Goal: Task Accomplishment & Management: Use online tool/utility

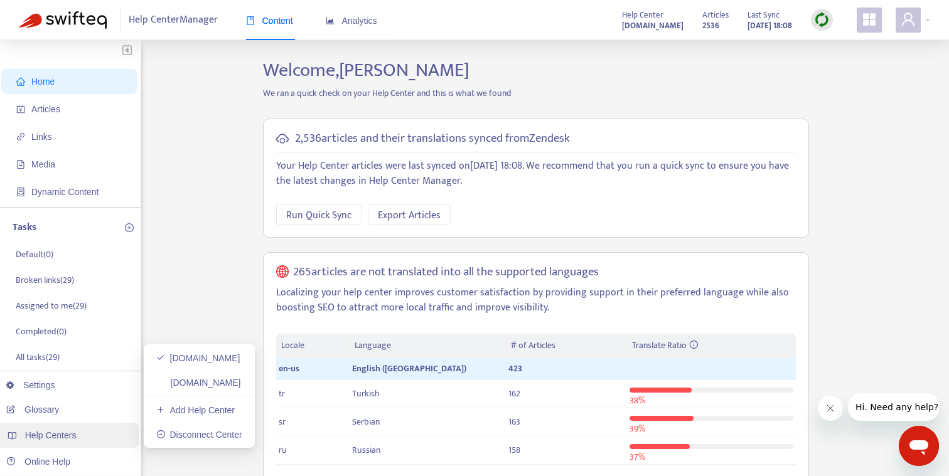
click at [40, 439] on span "Help Centers" at bounding box center [50, 435] width 51 height 10
click at [185, 386] on link "[DOMAIN_NAME]" at bounding box center [198, 383] width 85 height 10
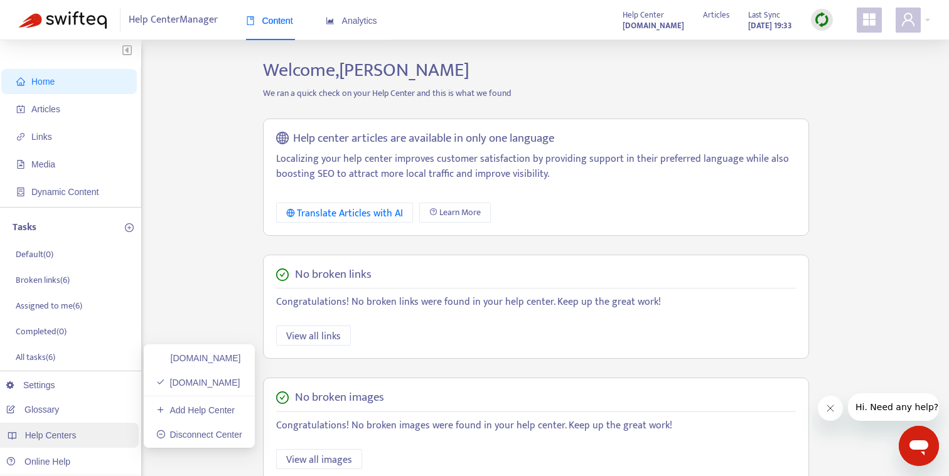
click at [76, 437] on span "Help Centers" at bounding box center [50, 435] width 51 height 10
click at [193, 359] on link "[DOMAIN_NAME]" at bounding box center [198, 358] width 85 height 10
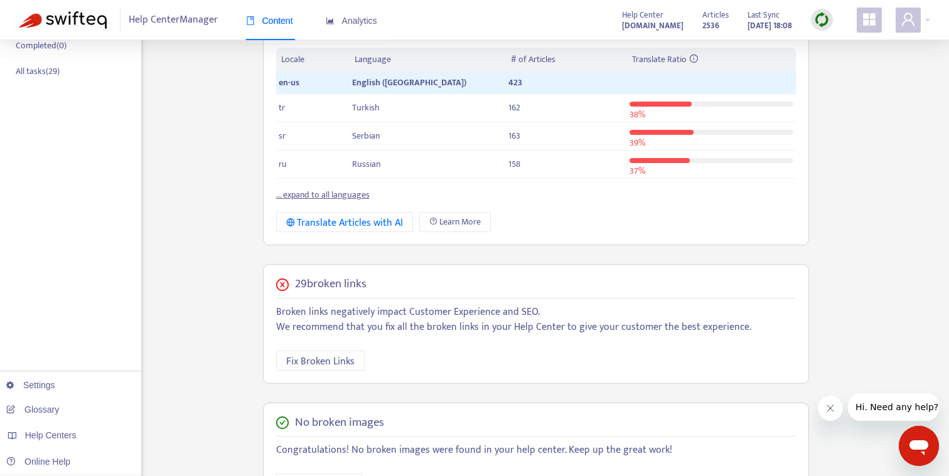
scroll to position [316, 0]
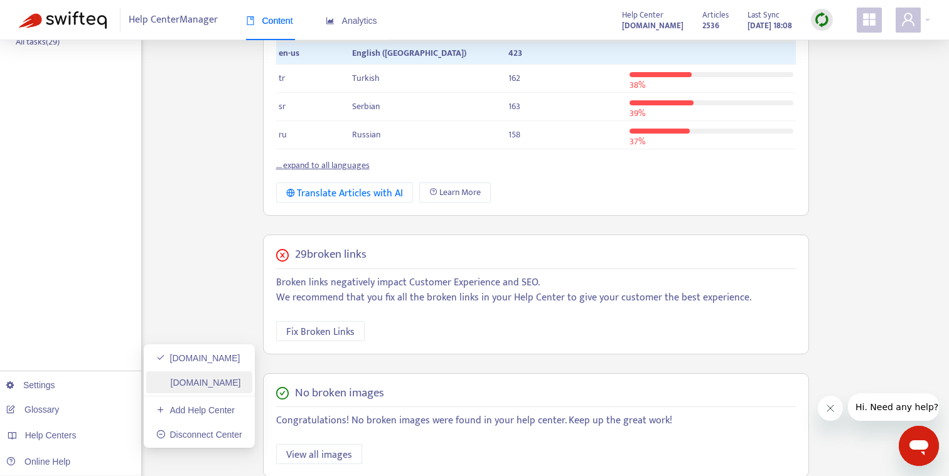
click at [209, 388] on link "[DOMAIN_NAME]" at bounding box center [198, 383] width 85 height 10
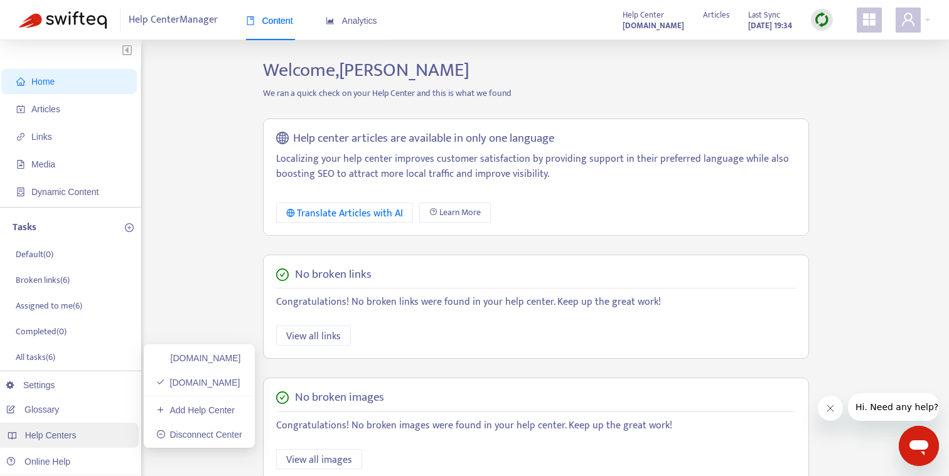
click at [50, 440] on span "Help Centers" at bounding box center [50, 435] width 51 height 10
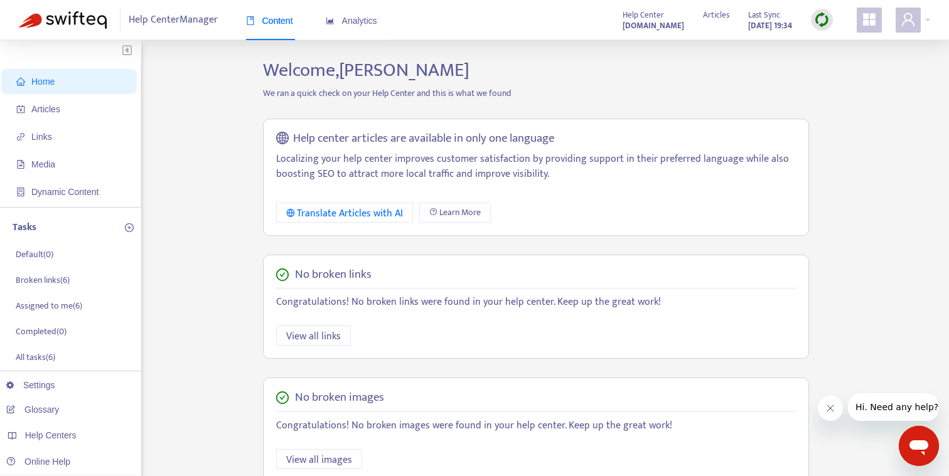
click at [236, 196] on div "Home Articles Links Media Dynamic Content Tasks Default ( 0 ) Broken links ( 6 …" at bounding box center [474, 426] width 911 height 734
click at [622, 24] on strong "[DOMAIN_NAME]" at bounding box center [652, 26] width 61 height 14
click at [83, 430] on div "Help Centers" at bounding box center [67, 435] width 142 height 25
click at [182, 356] on link "[DOMAIN_NAME]" at bounding box center [198, 358] width 85 height 10
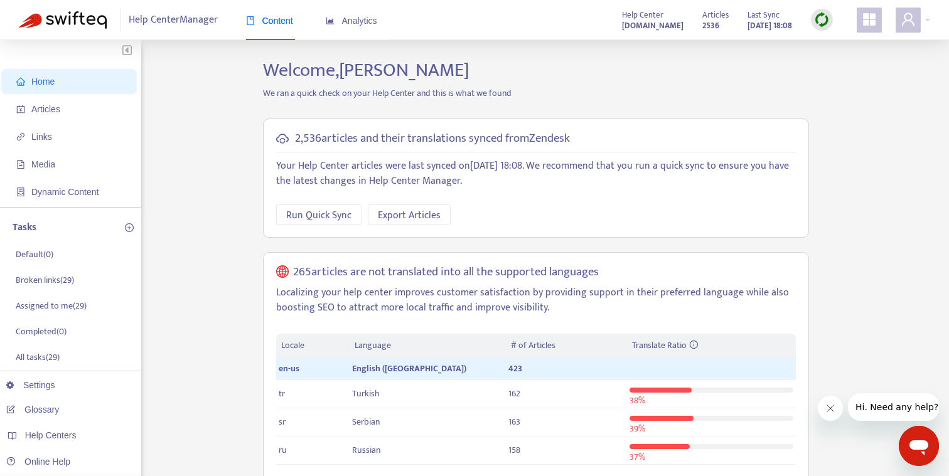
click at [644, 25] on strong "[DOMAIN_NAME]" at bounding box center [652, 26] width 61 height 14
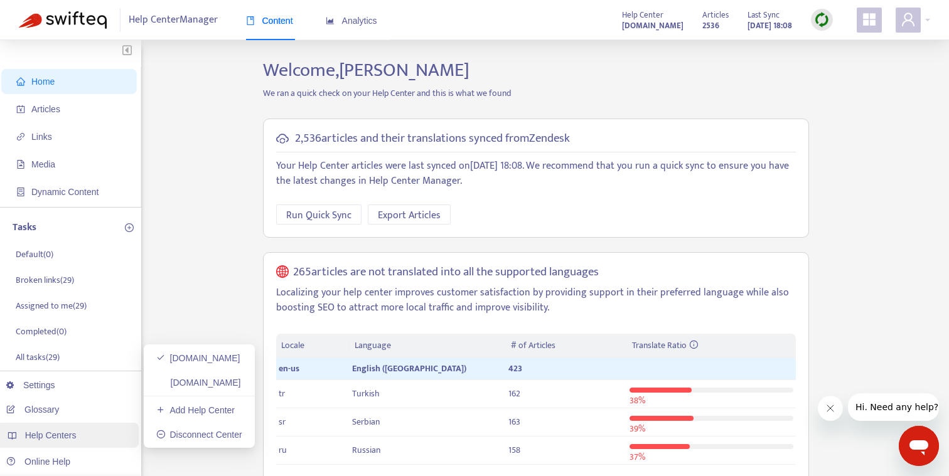
click at [55, 428] on div "Help Centers" at bounding box center [67, 435] width 142 height 25
click at [181, 410] on link "Add Help Center" at bounding box center [195, 410] width 78 height 10
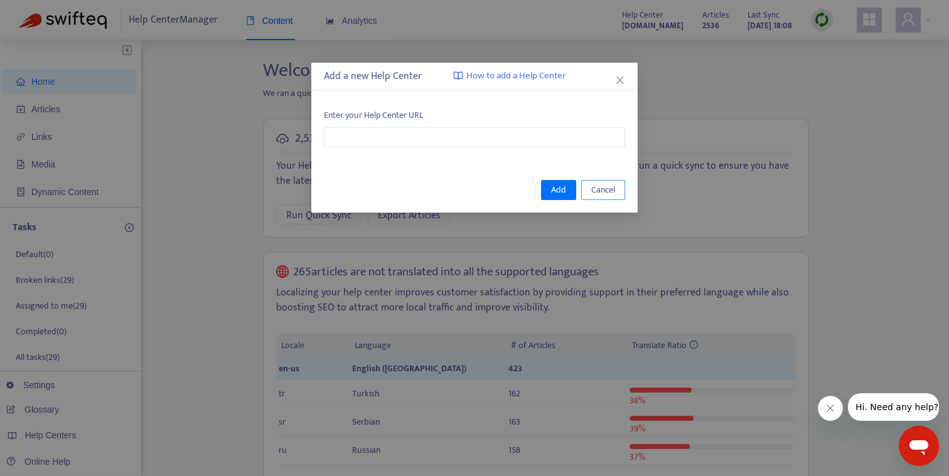
click at [602, 193] on span "Cancel" at bounding box center [603, 190] width 24 height 14
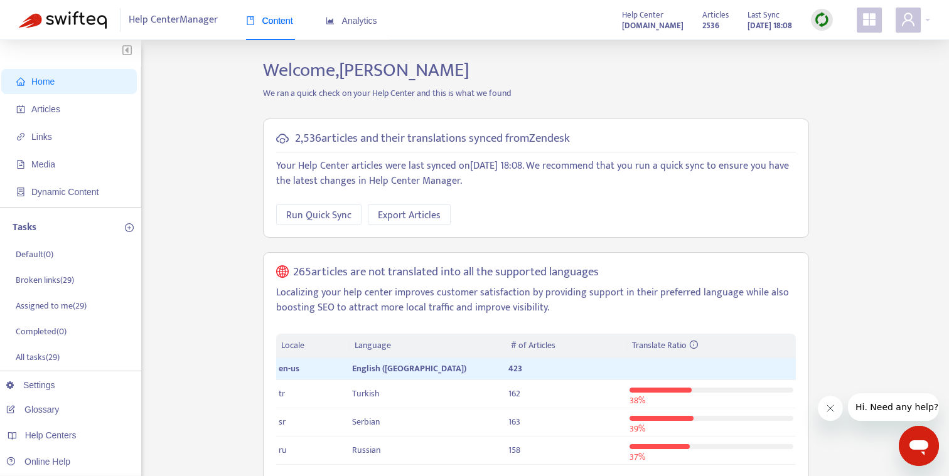
click at [72, 110] on span "Articles" at bounding box center [71, 109] width 110 height 25
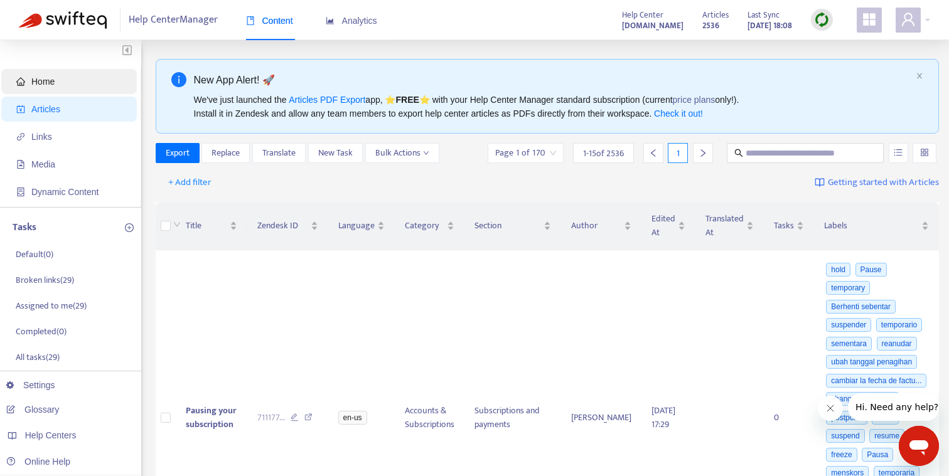
click at [72, 87] on span "Home" at bounding box center [71, 81] width 110 height 25
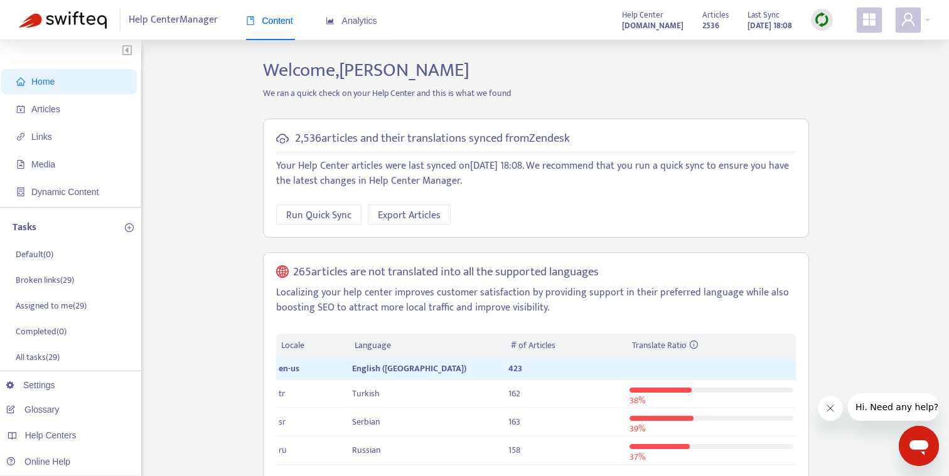
click at [157, 19] on span "Help Center Manager" at bounding box center [173, 20] width 89 height 24
click at [55, 386] on link "Settings" at bounding box center [30, 385] width 49 height 10
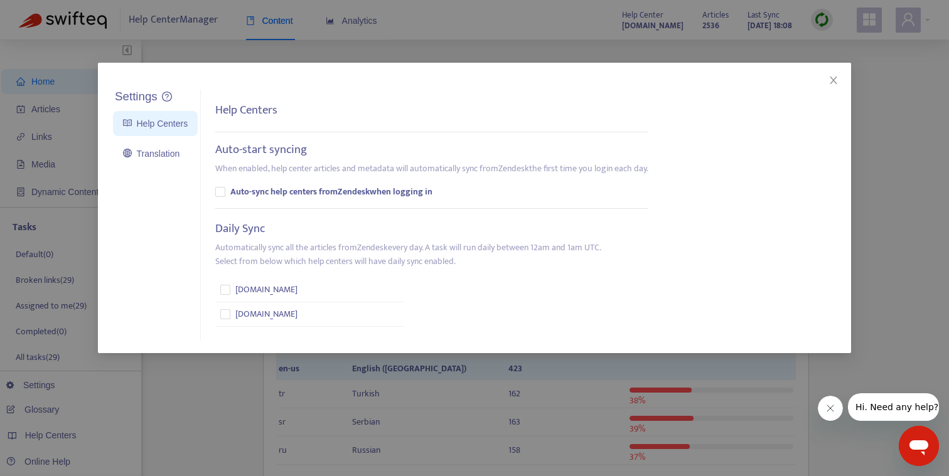
click at [224, 392] on div "Settings Help Centers Translation Settings Help Centers Auto-start syncing When…" at bounding box center [474, 238] width 949 height 476
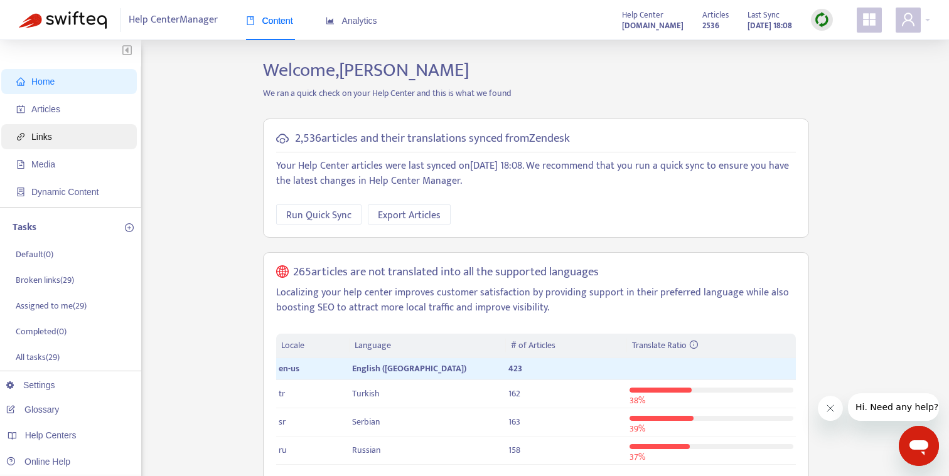
click at [70, 135] on span "Links" at bounding box center [71, 136] width 110 height 25
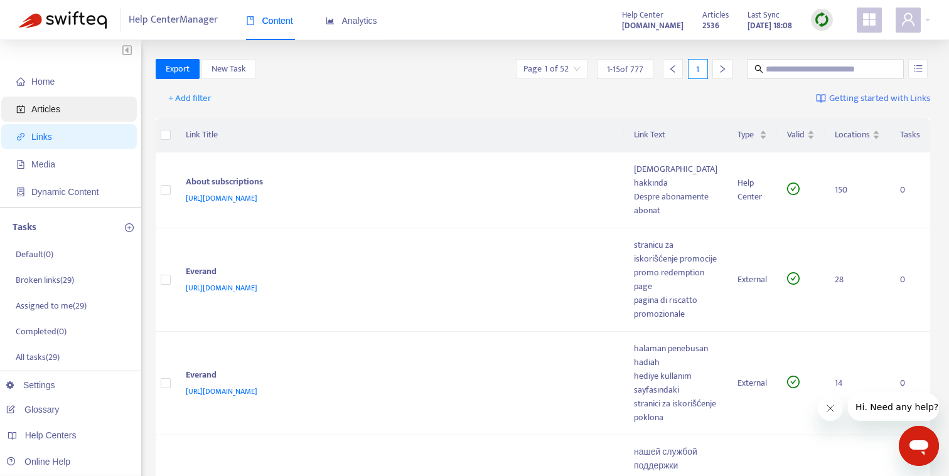
click at [70, 112] on span "Articles" at bounding box center [71, 109] width 110 height 25
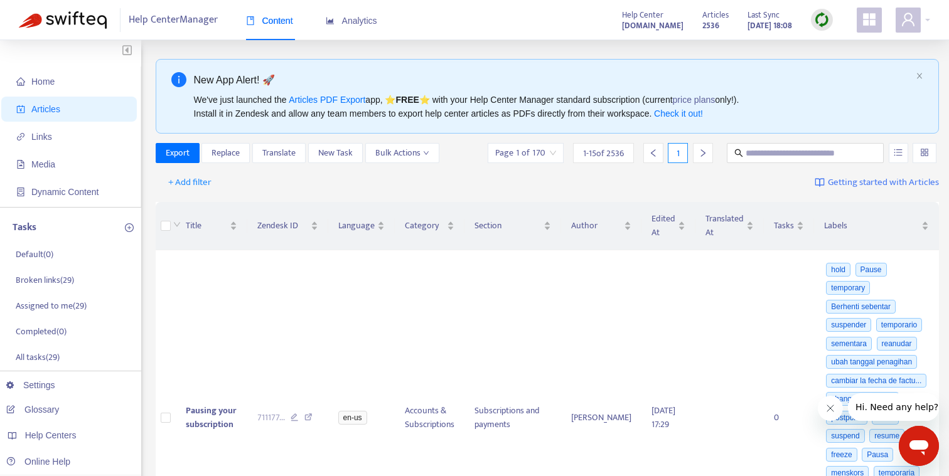
click at [865, 18] on icon "appstore" at bounding box center [869, 19] width 13 height 13
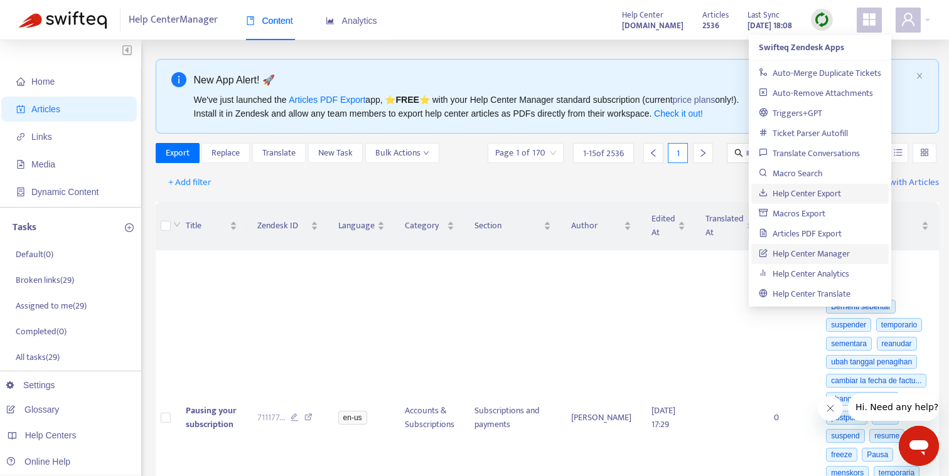
click at [817, 198] on link "Help Center Export" at bounding box center [800, 193] width 82 height 14
click at [920, 19] on div at bounding box center [912, 20] width 35 height 25
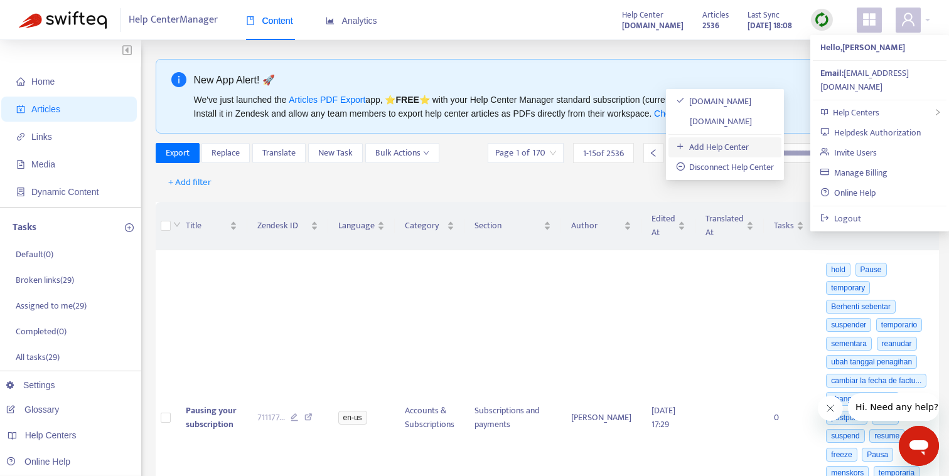
click at [720, 150] on link "Add Help Center" at bounding box center [712, 147] width 73 height 14
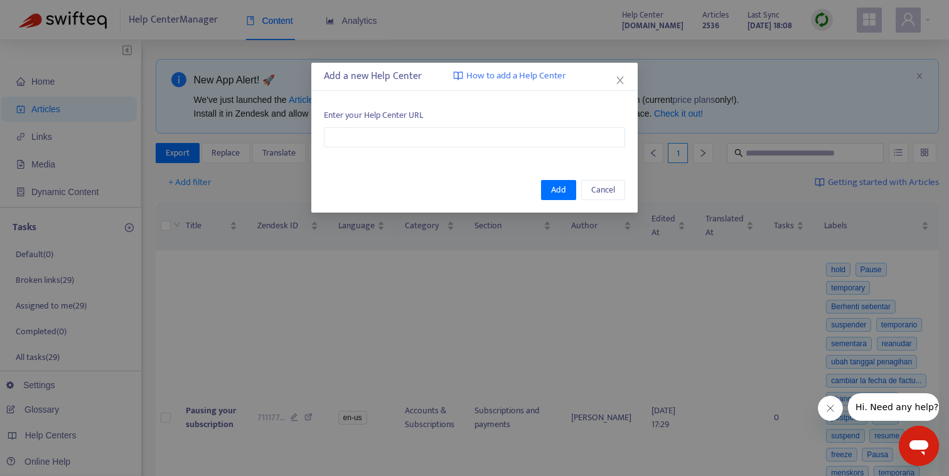
click at [511, 82] on span "How to add a Help Center" at bounding box center [516, 76] width 100 height 14
click at [459, 138] on input "text" at bounding box center [474, 137] width 301 height 20
type input "**********"
click at [553, 191] on span "Add" at bounding box center [558, 190] width 15 height 14
click at [604, 196] on button "Cancel" at bounding box center [603, 190] width 44 height 20
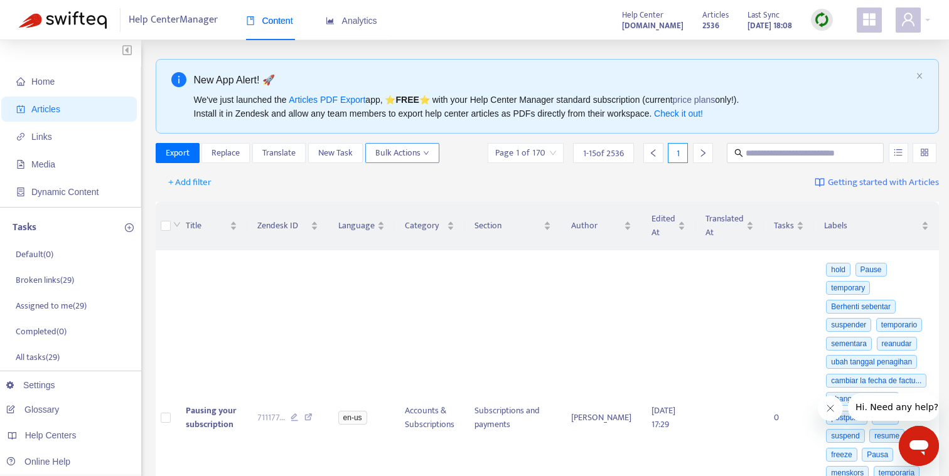
click at [427, 153] on icon "down" at bounding box center [425, 153] width 5 height 4
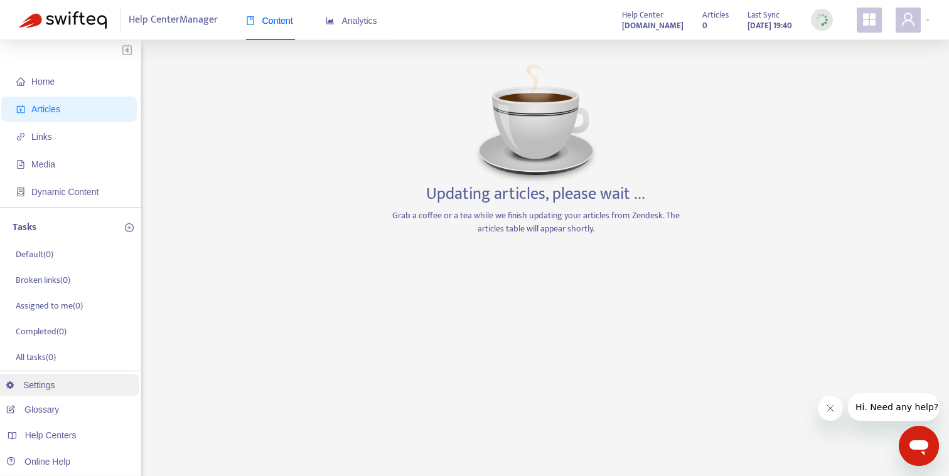
click at [55, 388] on link "Settings" at bounding box center [30, 385] width 49 height 10
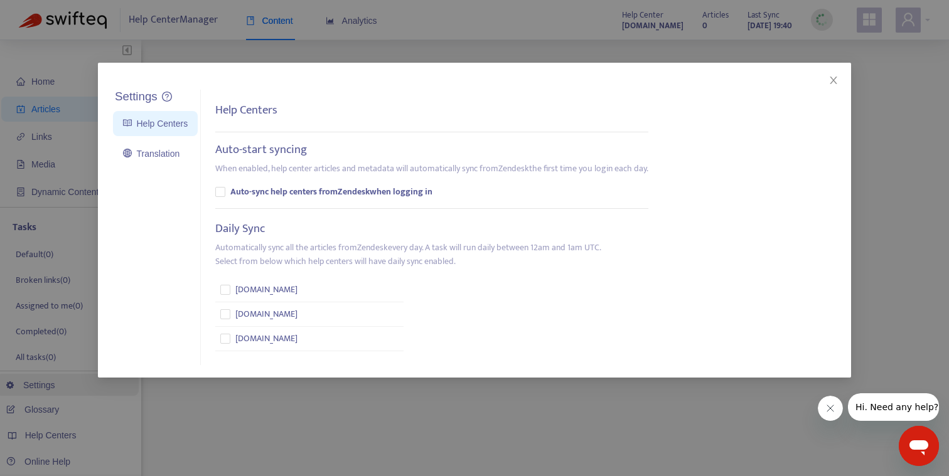
click at [60, 388] on div "Settings Help Centers Translation Settings Help Centers Auto-start syncing When…" at bounding box center [474, 238] width 949 height 476
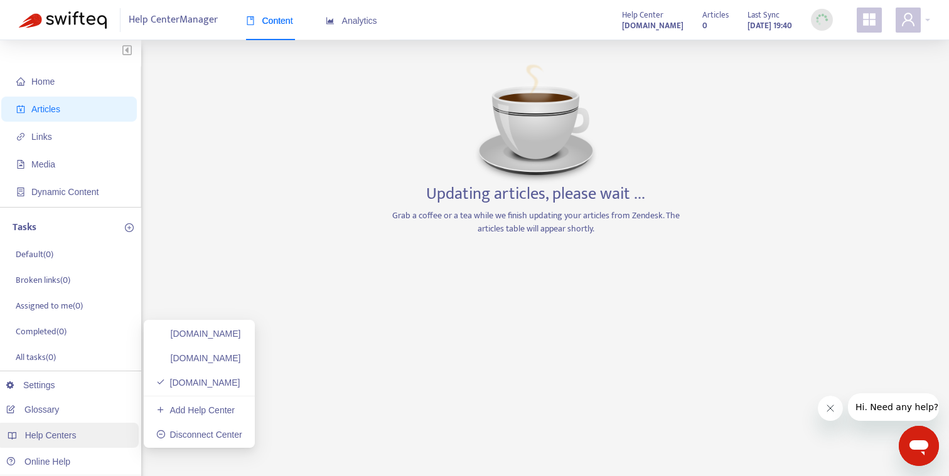
click at [64, 437] on span "Help Centers" at bounding box center [50, 435] width 51 height 10
click at [218, 379] on link "scribd.zendesk.com" at bounding box center [198, 383] width 84 height 10
click at [199, 436] on link "Disconnect Center" at bounding box center [199, 435] width 86 height 10
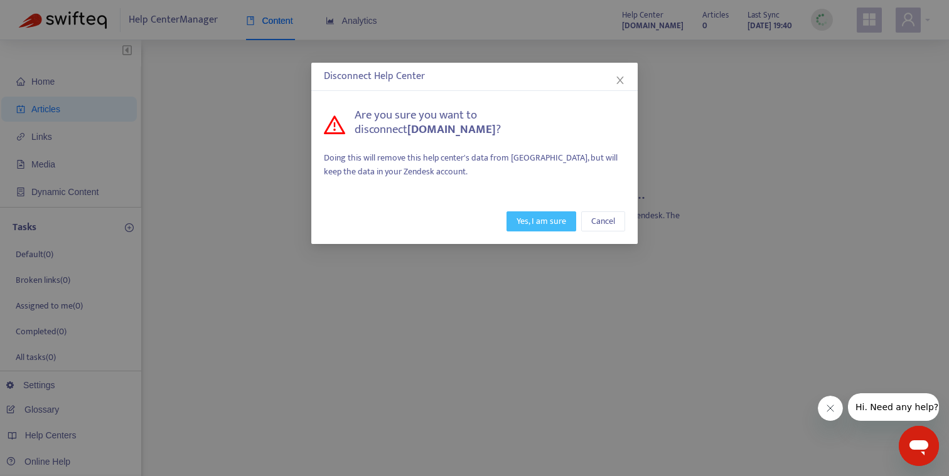
click at [535, 223] on span "Yes, I am sure" at bounding box center [541, 222] width 50 height 14
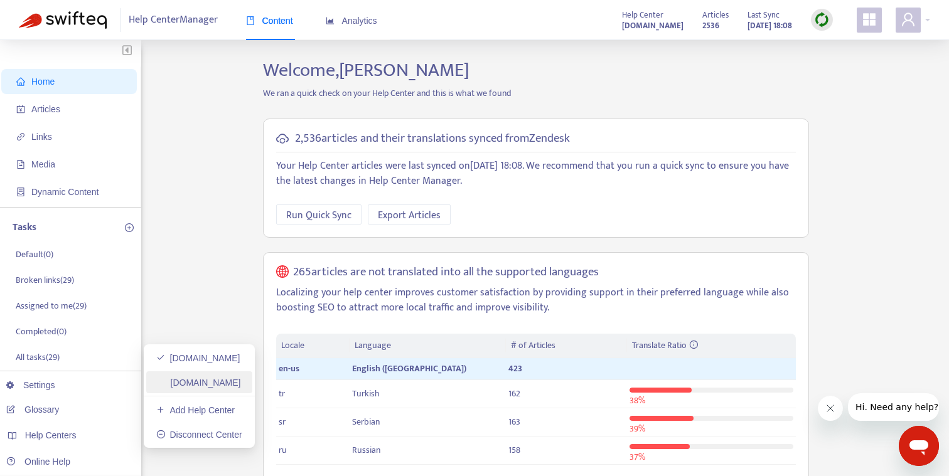
click at [181, 378] on link "[DOMAIN_NAME]" at bounding box center [198, 383] width 85 height 10
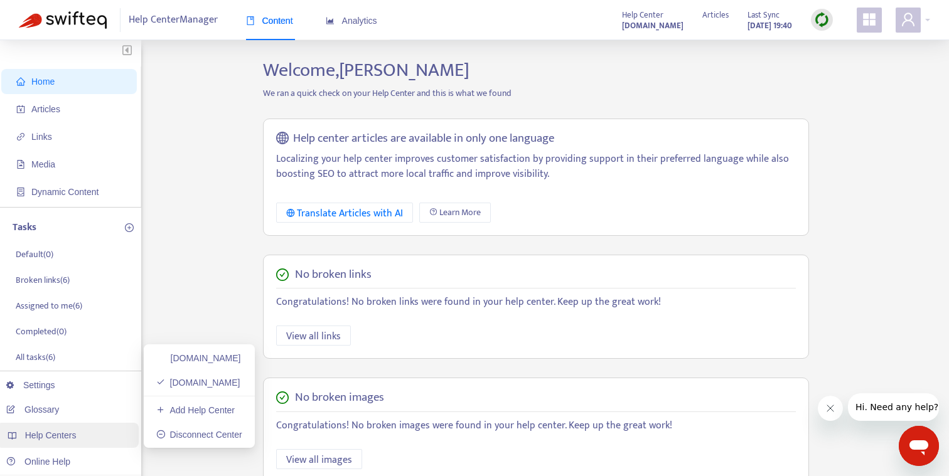
click at [71, 434] on span "Help Centers" at bounding box center [50, 435] width 51 height 10
click at [69, 432] on span "Help Centers" at bounding box center [50, 435] width 51 height 10
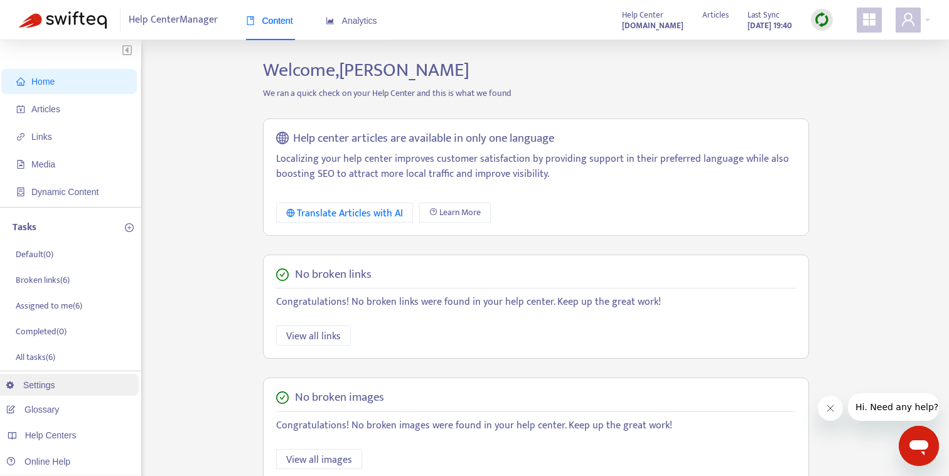
click at [48, 390] on link "Settings" at bounding box center [30, 385] width 49 height 10
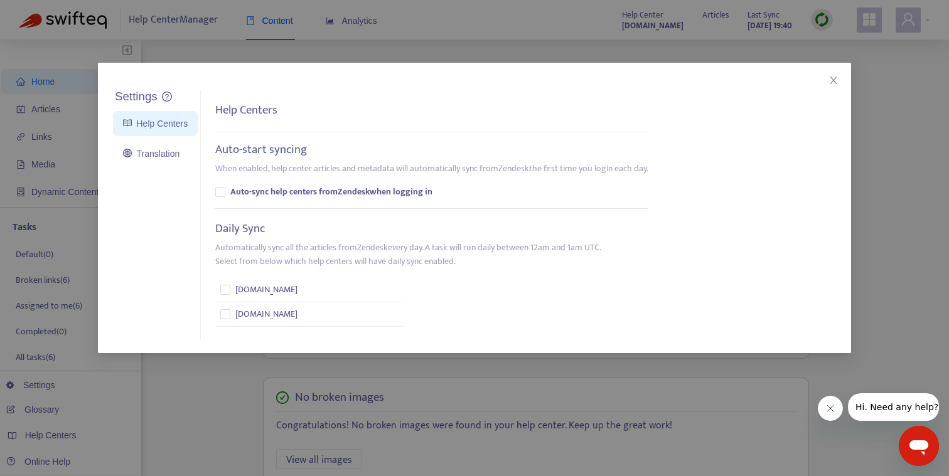
click at [216, 426] on div "Settings Help Centers Translation Settings Help Centers Auto-start syncing When…" at bounding box center [474, 238] width 949 height 476
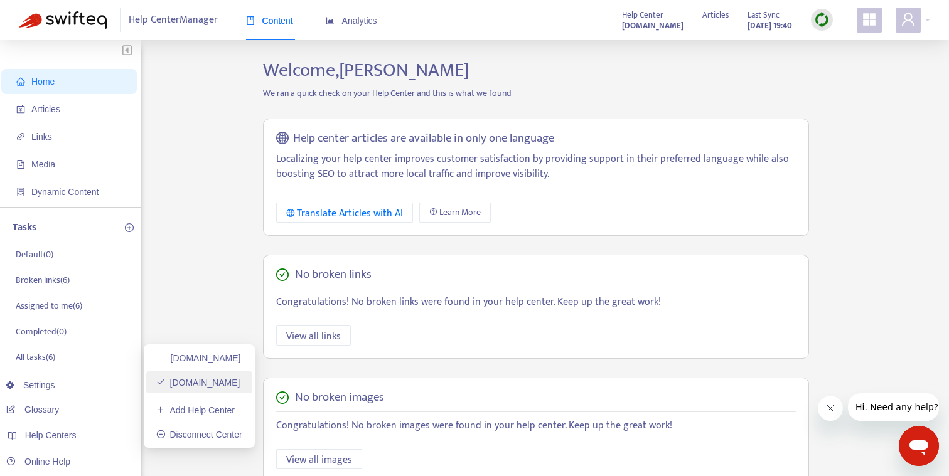
click at [216, 384] on link "[DOMAIN_NAME]" at bounding box center [198, 383] width 84 height 10
click at [622, 28] on strong "[DOMAIN_NAME]" at bounding box center [652, 26] width 61 height 14
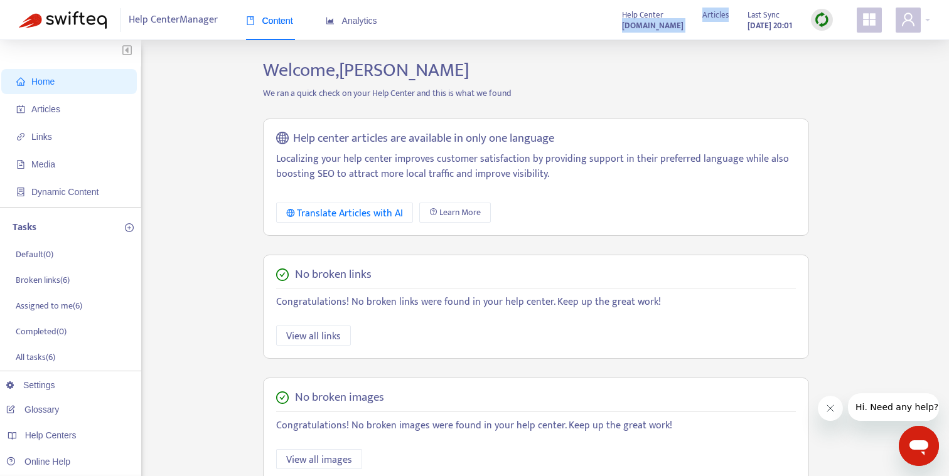
drag, startPoint x: 670, startPoint y: 28, endPoint x: 551, endPoint y: 29, distance: 118.6
click at [612, 29] on div "Help Center [DOMAIN_NAME] Articles Last Sync [DATE] 20:01" at bounding box center [770, 20] width 317 height 25
copy div "[DOMAIN_NAME] Articles"
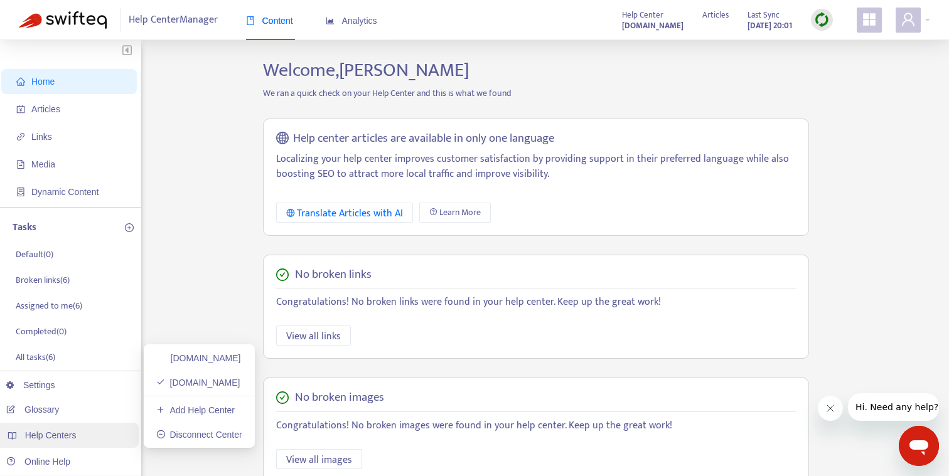
click at [64, 442] on div "Help Centers" at bounding box center [67, 435] width 142 height 25
click at [200, 359] on link "[DOMAIN_NAME]" at bounding box center [198, 358] width 85 height 10
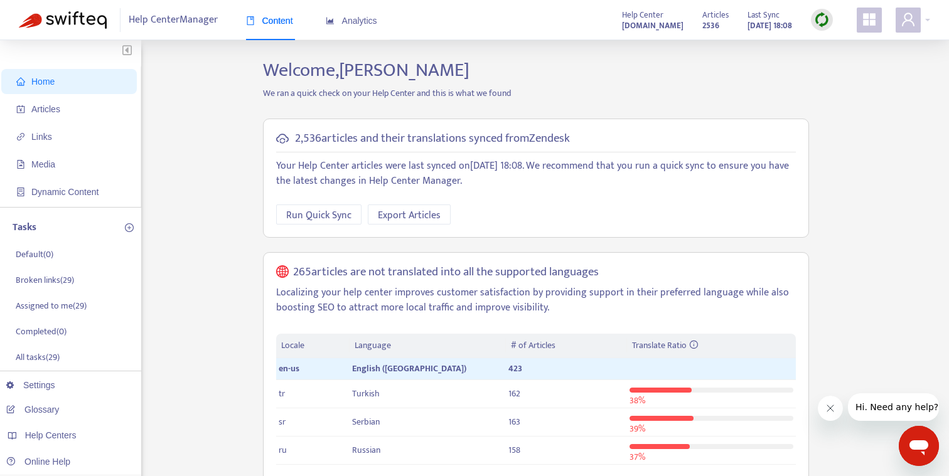
click at [867, 26] on icon "appstore" at bounding box center [869, 19] width 13 height 13
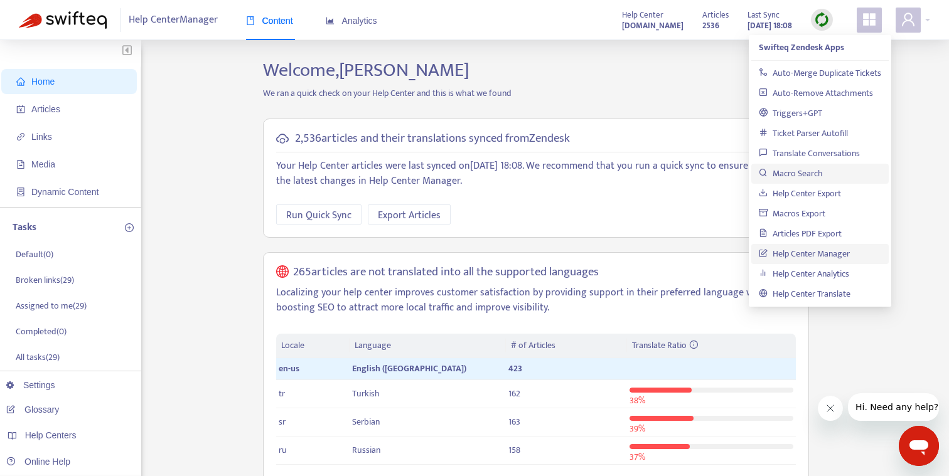
click at [806, 178] on link "Macro Search" at bounding box center [791, 173] width 64 height 14
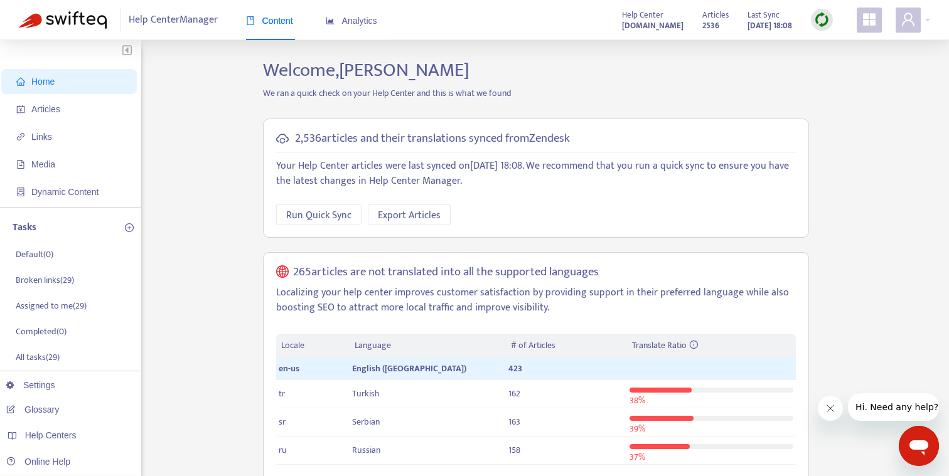
click at [99, 195] on span "Dynamic Content" at bounding box center [64, 192] width 67 height 10
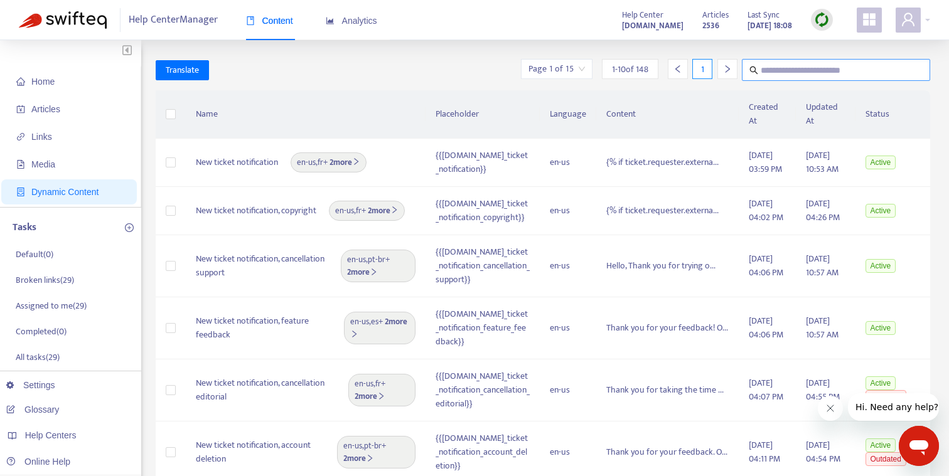
click at [782, 68] on input "text" at bounding box center [836, 70] width 152 height 16
type input "**********"
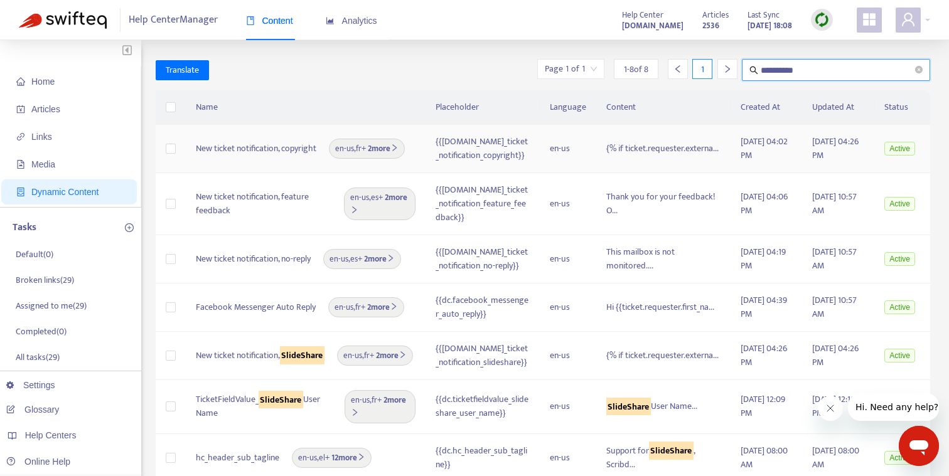
click at [735, 158] on td "[DATE] 04:02 PM" at bounding box center [766, 149] width 72 height 48
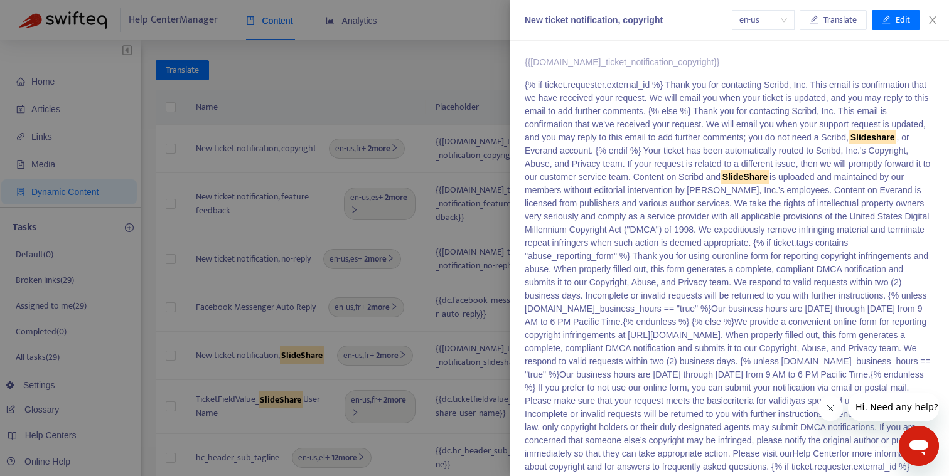
scroll to position [114, 0]
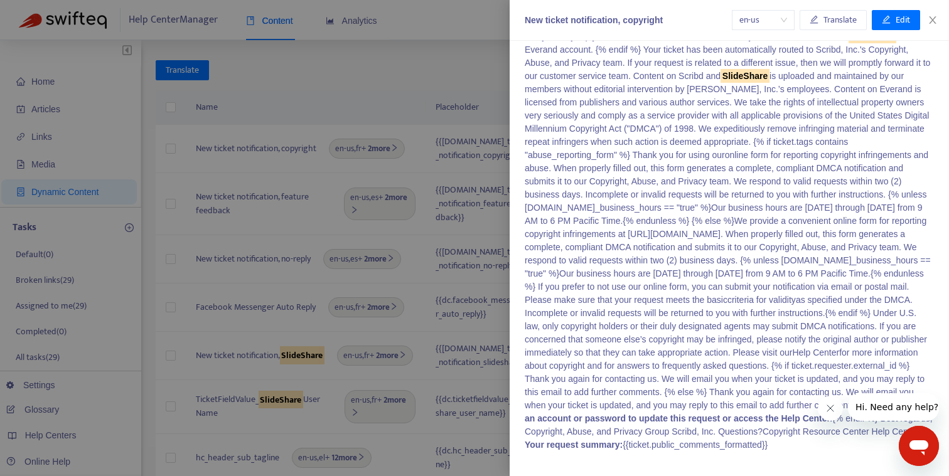
click at [382, 93] on div at bounding box center [474, 238] width 949 height 476
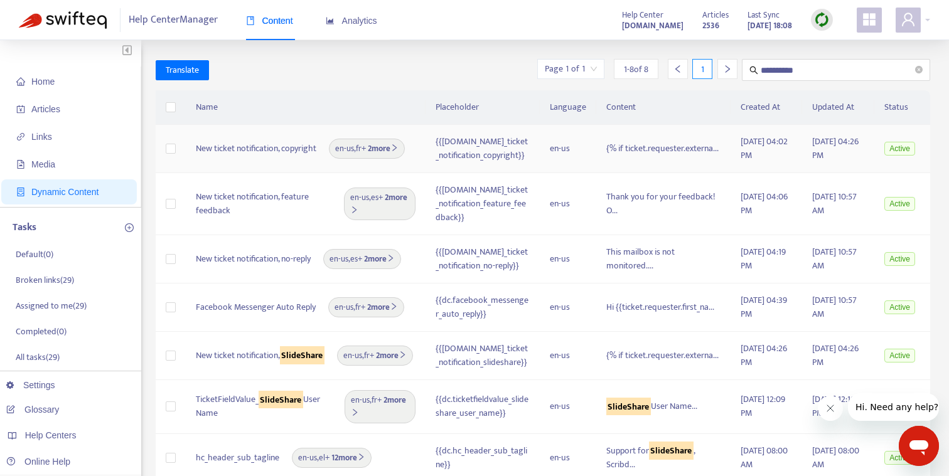
click at [467, 154] on div "{{[DOMAIN_NAME]_ticket_notification_copyright}}" at bounding box center [482, 149] width 94 height 28
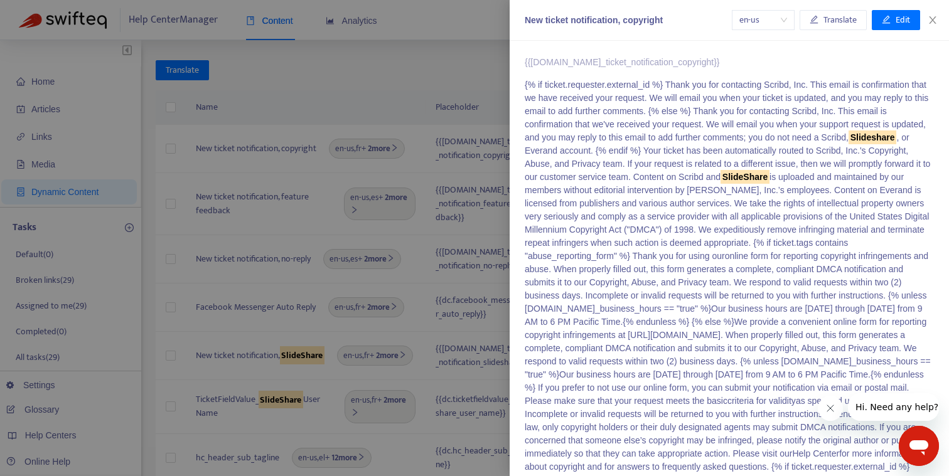
click at [610, 19] on div "New ticket notification, copyright" at bounding box center [628, 20] width 207 height 13
copy div "New ticket notification, copyright"
click at [354, 75] on div at bounding box center [474, 238] width 949 height 476
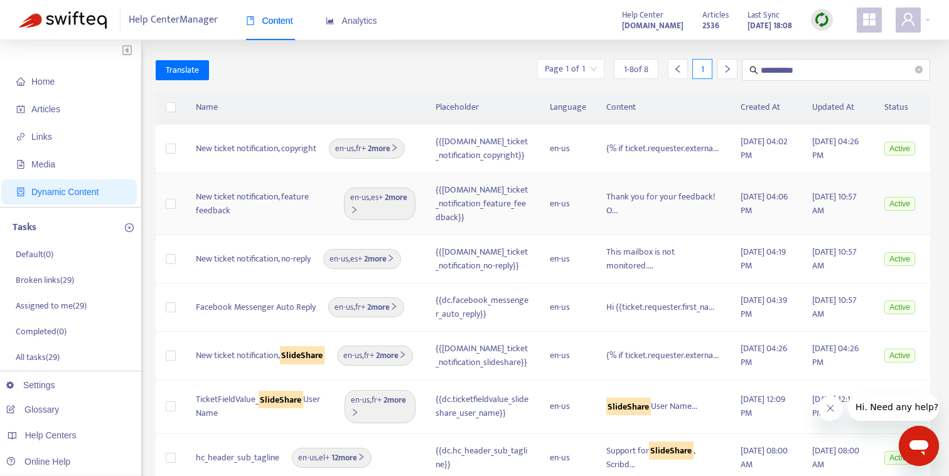
click at [523, 200] on div "{{[DOMAIN_NAME]_ticket_notification_feature_feedback}}" at bounding box center [482, 203] width 94 height 41
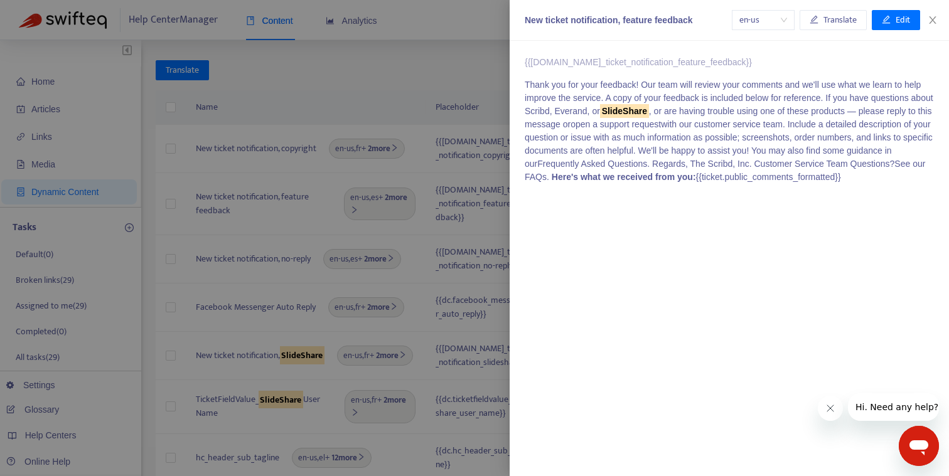
click at [626, 20] on div "New ticket notification, feature feedback" at bounding box center [628, 20] width 207 height 13
copy div "New ticket notification, feature feedback"
click at [429, 74] on div at bounding box center [474, 238] width 949 height 476
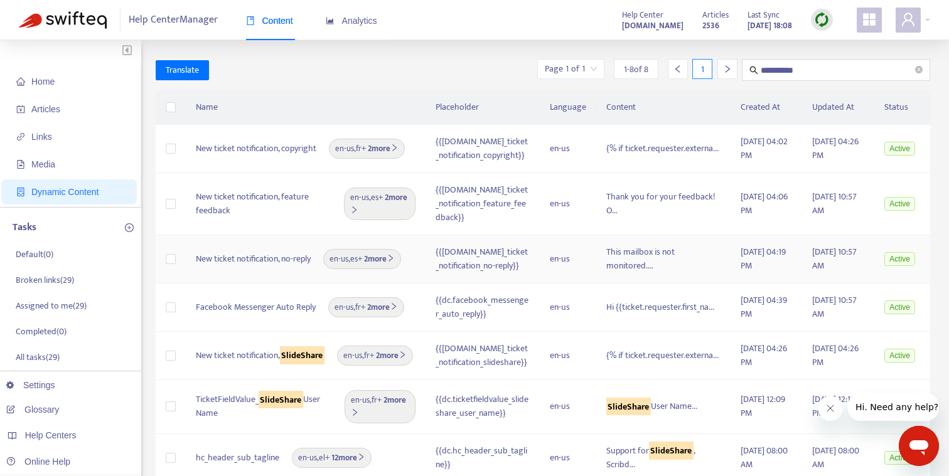
click at [508, 255] on div "{{[DOMAIN_NAME]_ticket_notification_no-reply}}" at bounding box center [482, 259] width 94 height 28
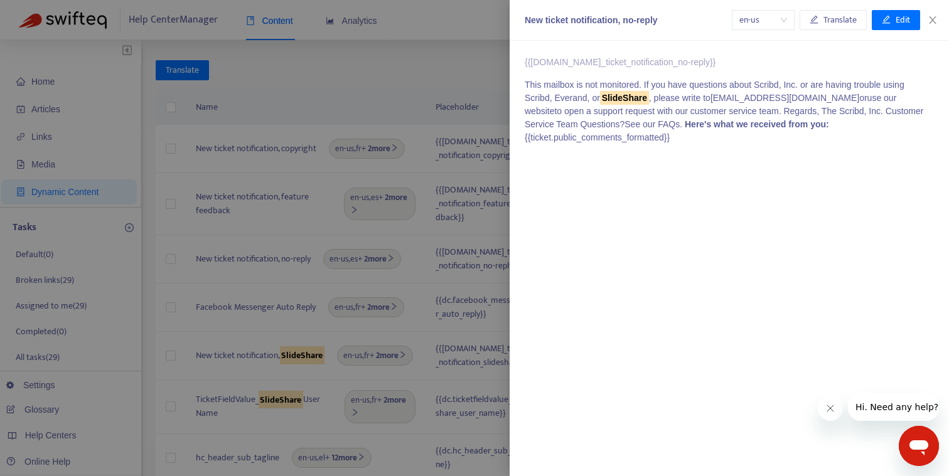
click at [600, 18] on div "New ticket notification, no-reply" at bounding box center [628, 20] width 207 height 13
copy div "New ticket notification, no-reply"
click at [273, 315] on div at bounding box center [474, 238] width 949 height 476
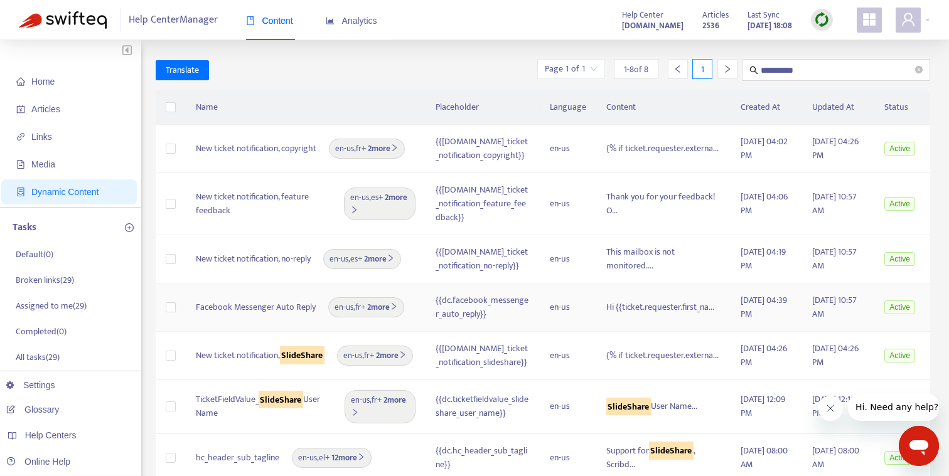
click at [260, 301] on span "Facebook Messenger Auto Reply" at bounding box center [256, 308] width 120 height 14
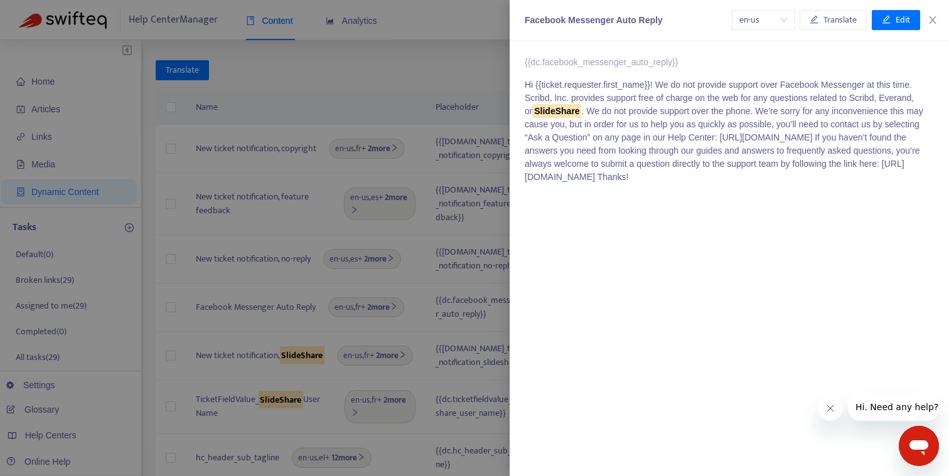
click at [579, 17] on div "Facebook Messenger Auto Reply" at bounding box center [628, 20] width 207 height 13
copy div "Facebook Messenger Auto Reply"
click at [300, 337] on div at bounding box center [474, 238] width 949 height 476
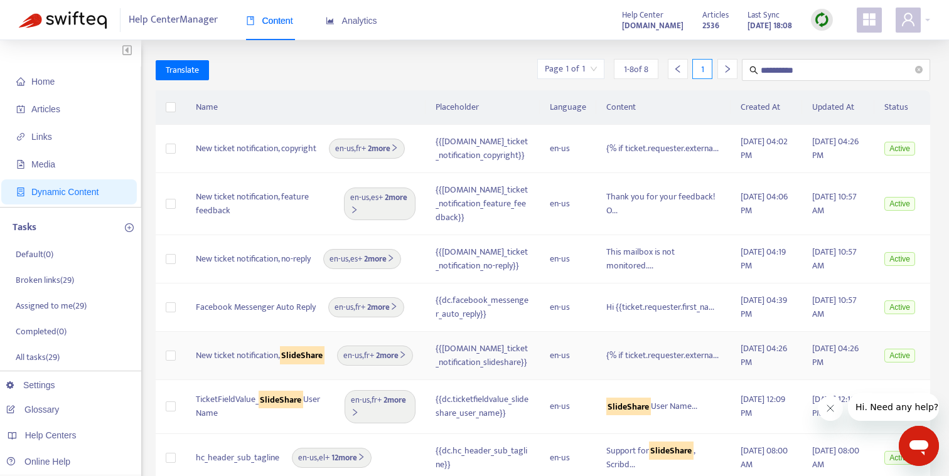
click at [284, 356] on span "New ticket notification, SlideShare" at bounding box center [260, 356] width 129 height 14
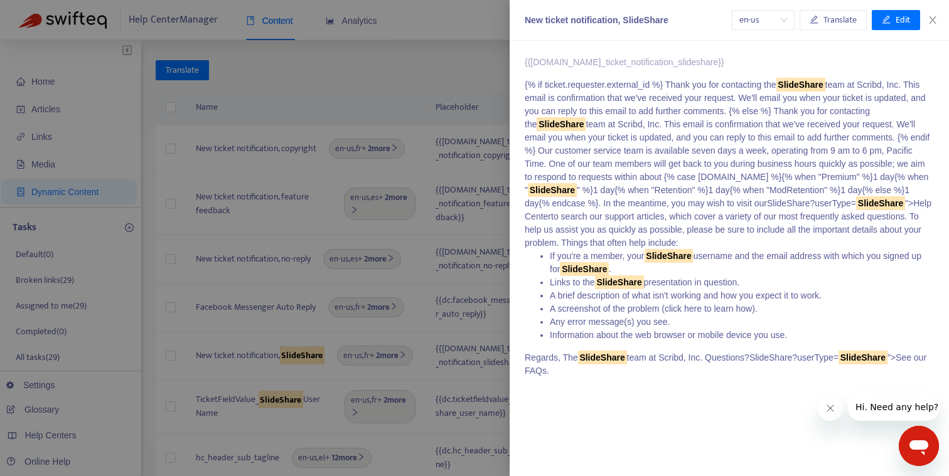
click at [610, 14] on div "New ticket notification, SlideShare" at bounding box center [628, 20] width 207 height 13
copy div "New ticket notification, SlideShare"
click at [238, 410] on div at bounding box center [474, 238] width 949 height 476
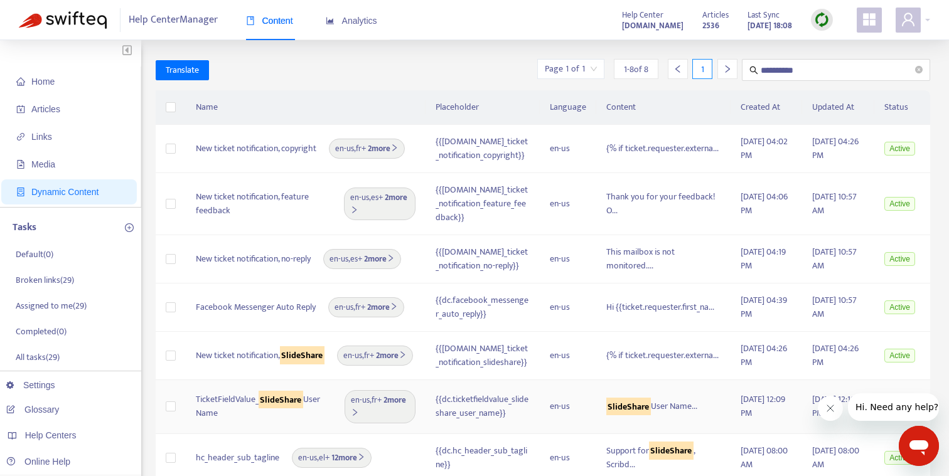
click at [279, 397] on mark "SlideShare" at bounding box center [280, 400] width 45 height 18
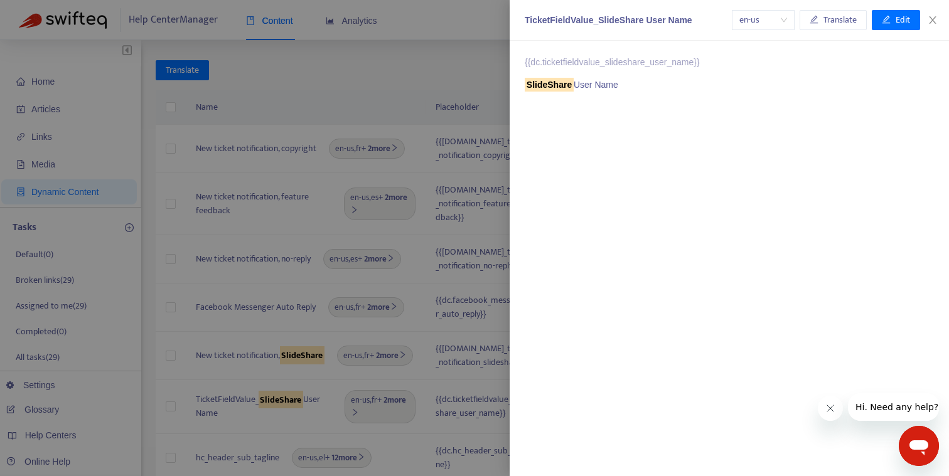
click at [623, 171] on div "{{dc.ticketfieldvalue_slideshare_user_name}} SlideShare User Name" at bounding box center [728, 258] width 439 height 435
click at [592, 24] on div "TicketFieldValue_SlideShare User Name" at bounding box center [628, 20] width 207 height 13
copy div "TicketFieldValue_SlideShare User Name"
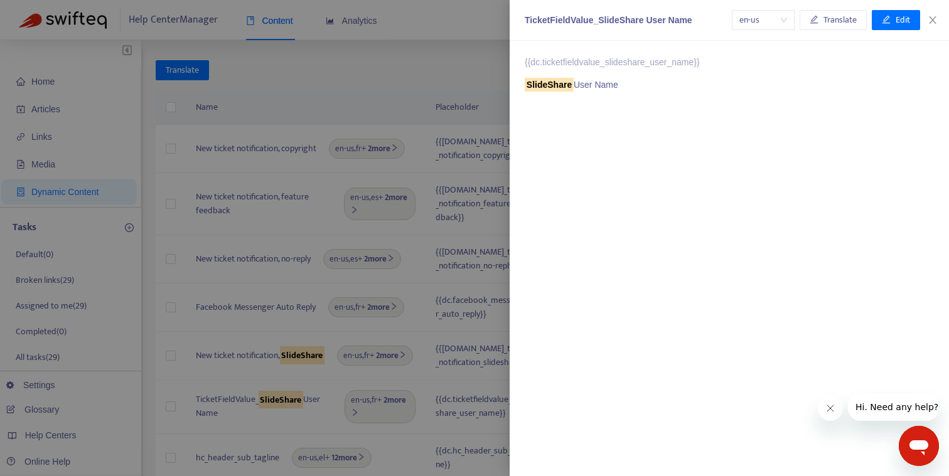
click at [278, 358] on div at bounding box center [474, 238] width 949 height 476
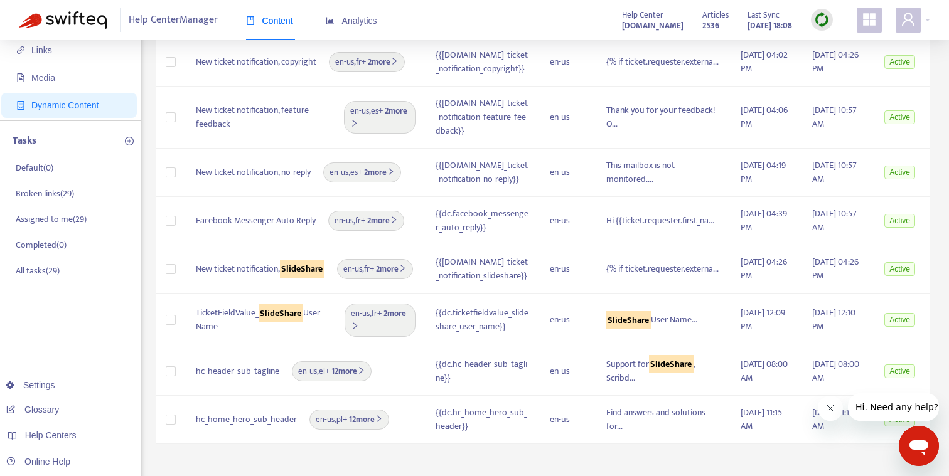
scroll to position [93, 0]
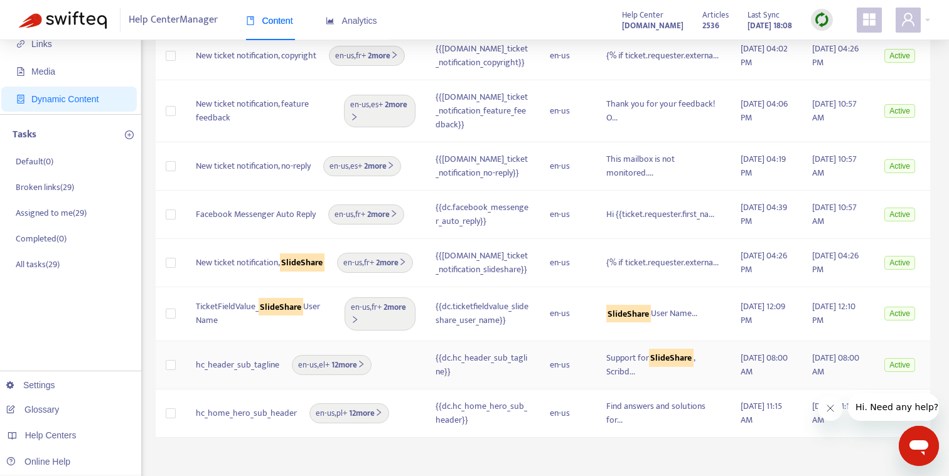
click at [242, 380] on td "hc_header_sub_tagline en-us , el + 12 more" at bounding box center [306, 365] width 240 height 48
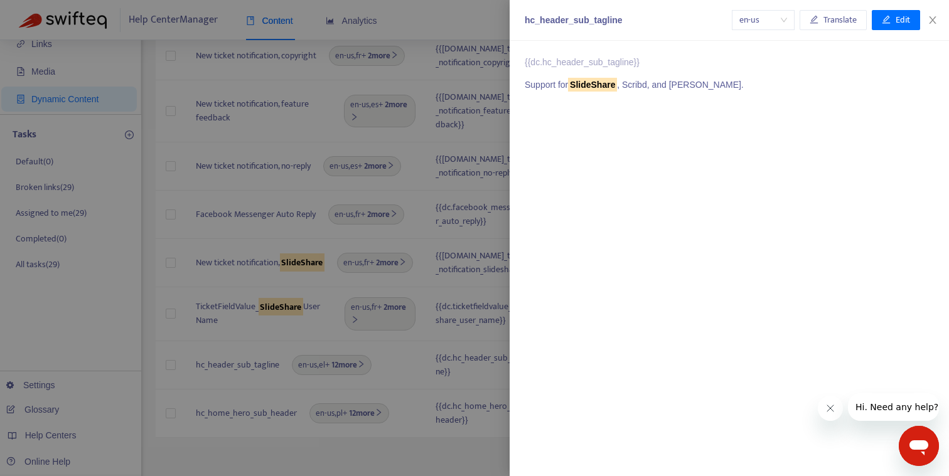
click at [565, 22] on div "hc_header_sub_tagline" at bounding box center [628, 20] width 207 height 13
copy div "hc_header_sub_tagline"
click at [192, 449] on div at bounding box center [474, 238] width 949 height 476
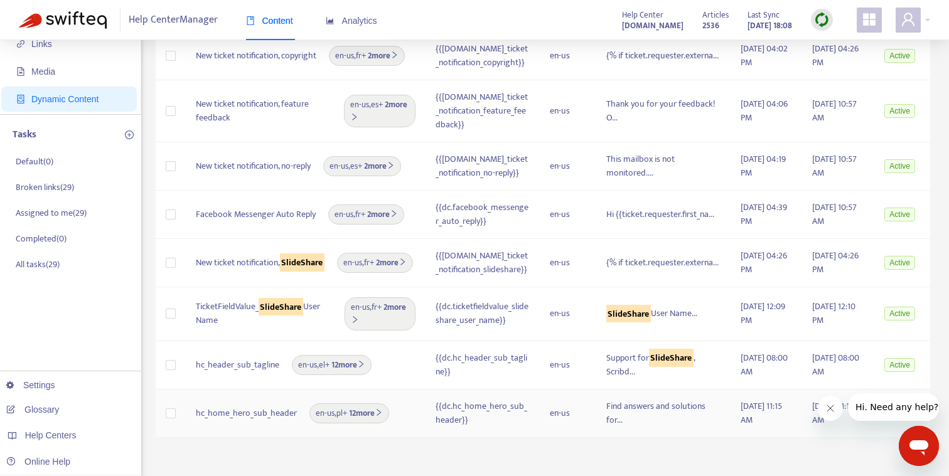
click at [243, 407] on span "hc_home_hero_sub_header" at bounding box center [246, 414] width 101 height 14
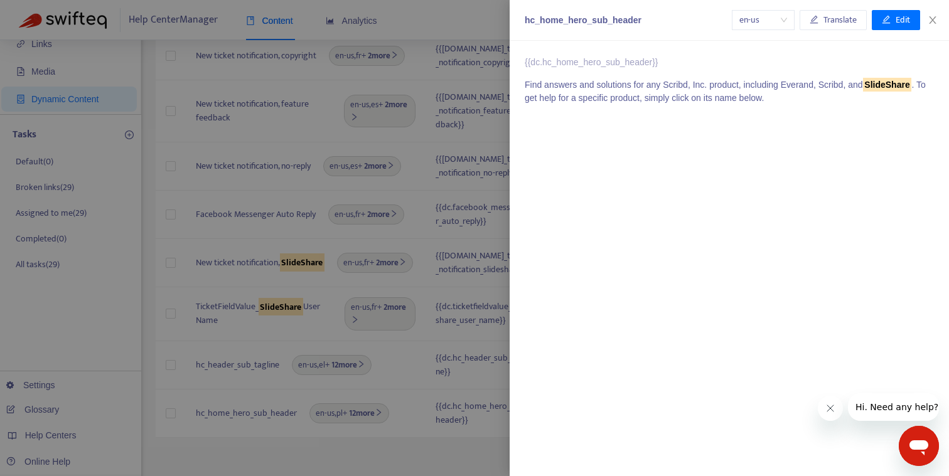
click at [661, 129] on div "{{dc.hc_home_hero_sub_header}} Find answers and solutions for any Scribd, Inc. …" at bounding box center [728, 258] width 439 height 435
click at [592, 21] on div "hc_home_hero_sub_header" at bounding box center [628, 20] width 207 height 13
copy div "hc_home_hero_sub_header"
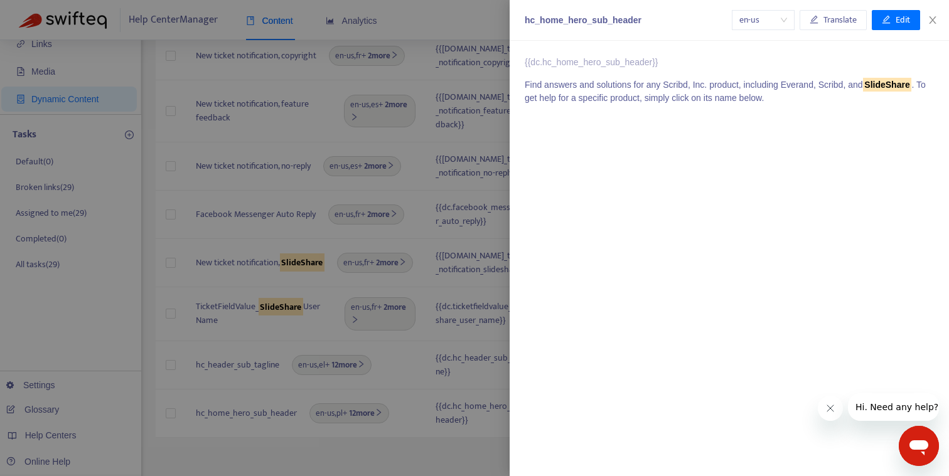
click at [400, 97] on div at bounding box center [474, 238] width 949 height 476
